Goal: Task Accomplishment & Management: Manage account settings

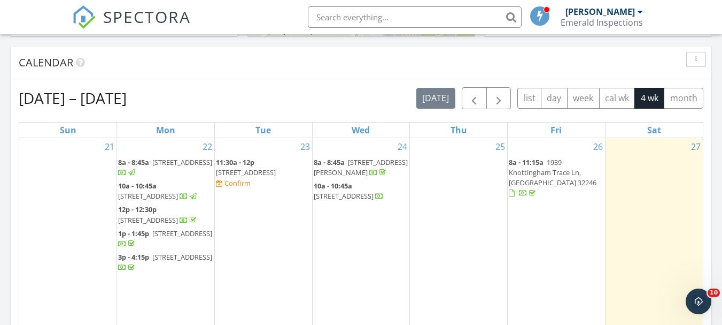
scroll to position [428, 0]
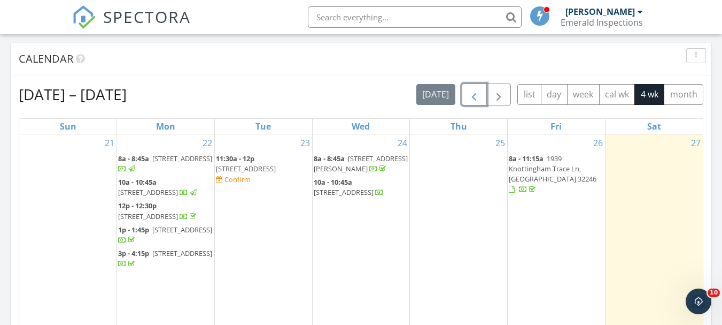
click at [473, 97] on span "button" at bounding box center [474, 94] width 13 height 13
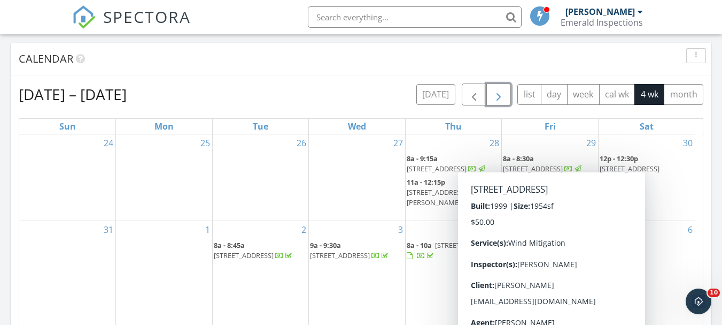
click at [504, 92] on span "button" at bounding box center [498, 94] width 13 height 13
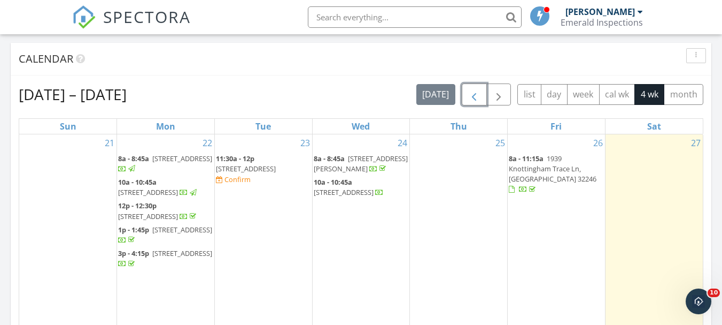
click at [480, 89] on span "button" at bounding box center [474, 94] width 13 height 13
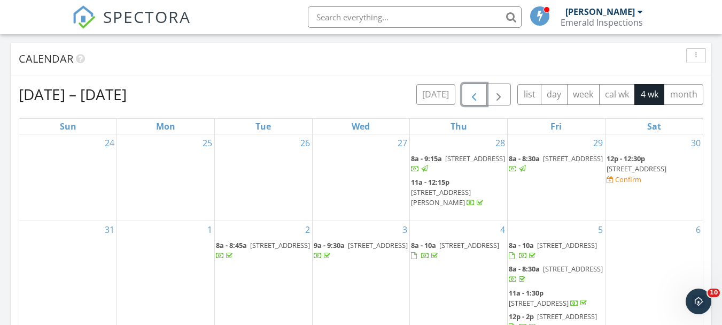
click at [472, 94] on span "button" at bounding box center [474, 94] width 13 height 13
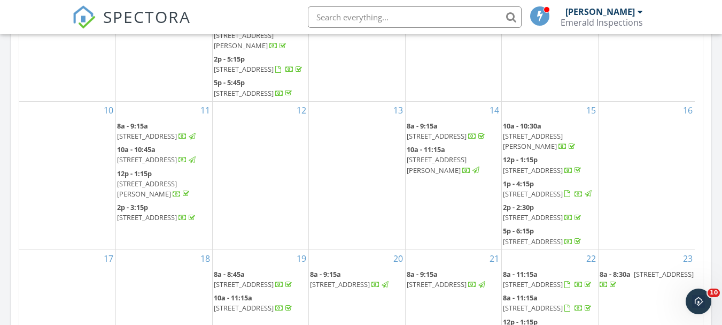
scroll to position [748, 0]
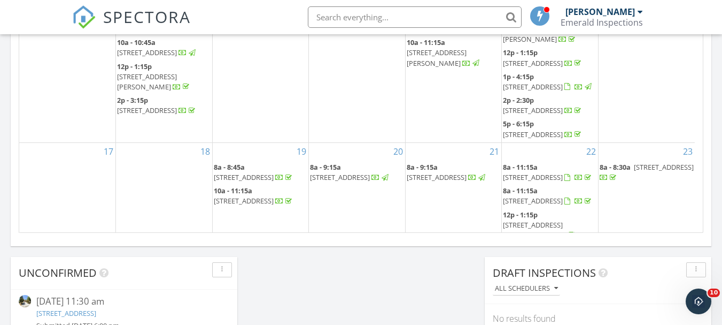
click at [563, 204] on span "5403 Whitney St, Jacksonville 32277" at bounding box center [533, 201] width 60 height 10
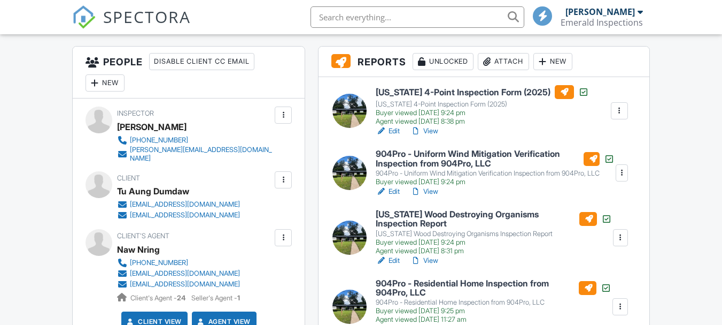
scroll to position [267, 0]
click at [430, 260] on link "View" at bounding box center [425, 260] width 28 height 11
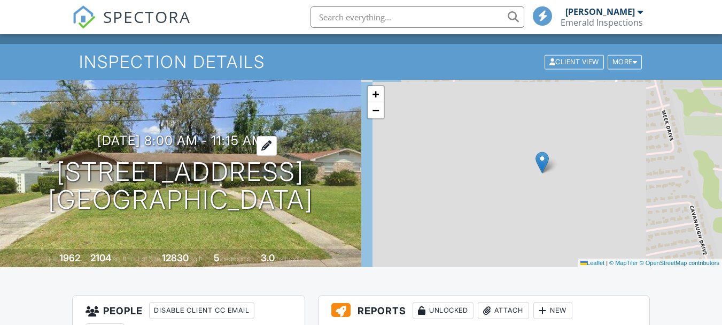
scroll to position [0, 0]
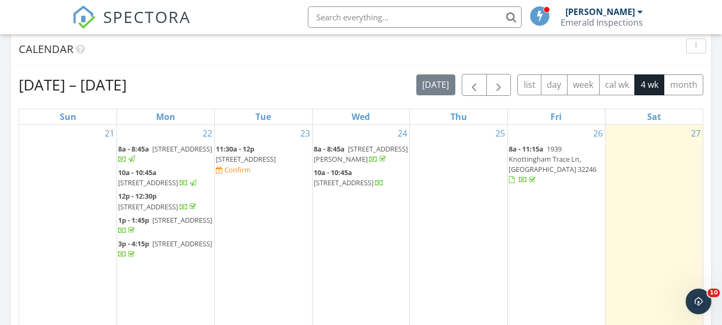
scroll to position [428, 0]
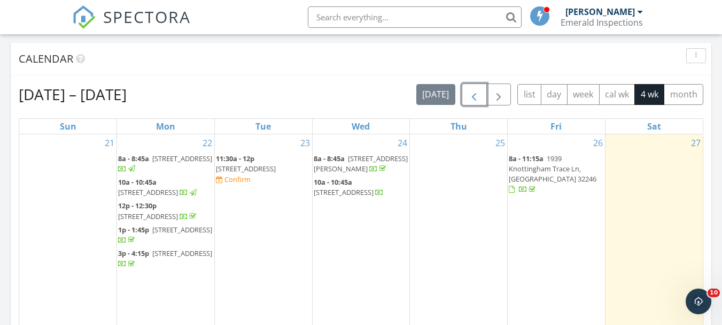
click at [480, 97] on span "button" at bounding box center [474, 94] width 13 height 13
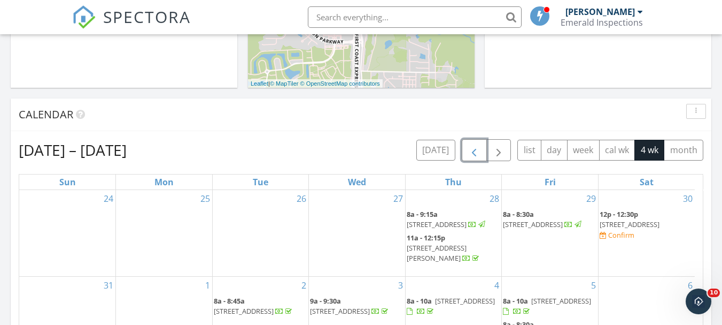
scroll to position [321, 0]
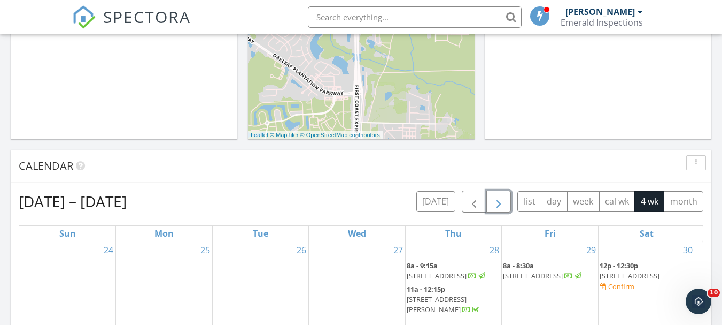
click at [505, 203] on span "button" at bounding box center [498, 201] width 13 height 13
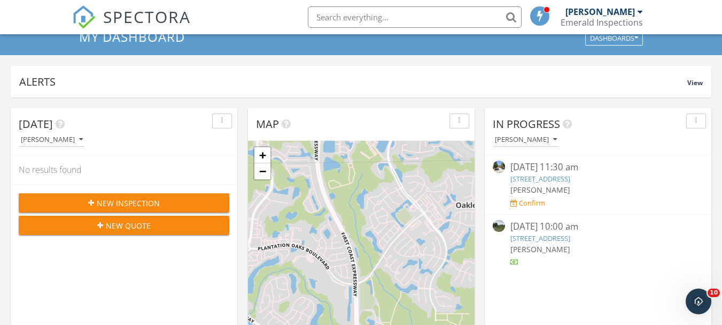
scroll to position [0, 0]
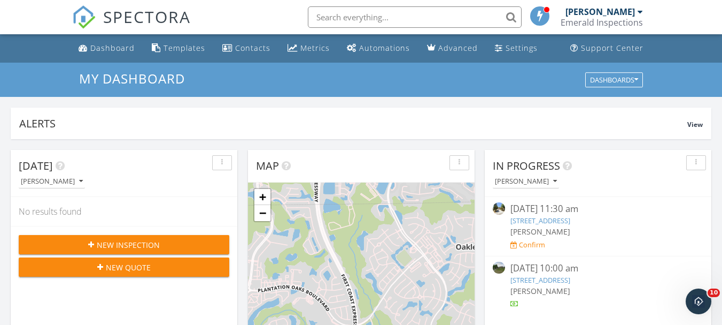
click at [630, 16] on div "[PERSON_NAME]" at bounding box center [600, 11] width 69 height 11
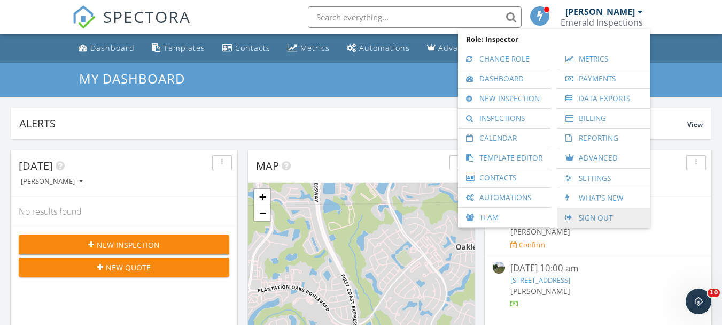
click at [604, 212] on link "Sign Out" at bounding box center [604, 217] width 82 height 19
